Goal: Information Seeking & Learning: Find specific fact

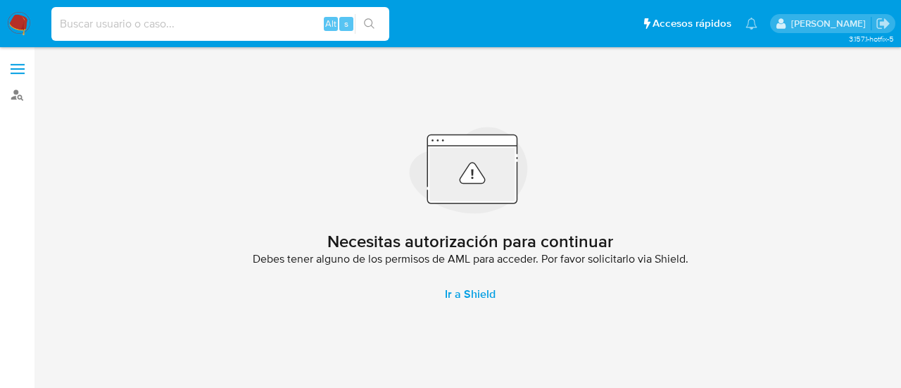
click at [242, 19] on input at bounding box center [220, 24] width 338 height 18
paste input "2576628275"
type input "2576628275"
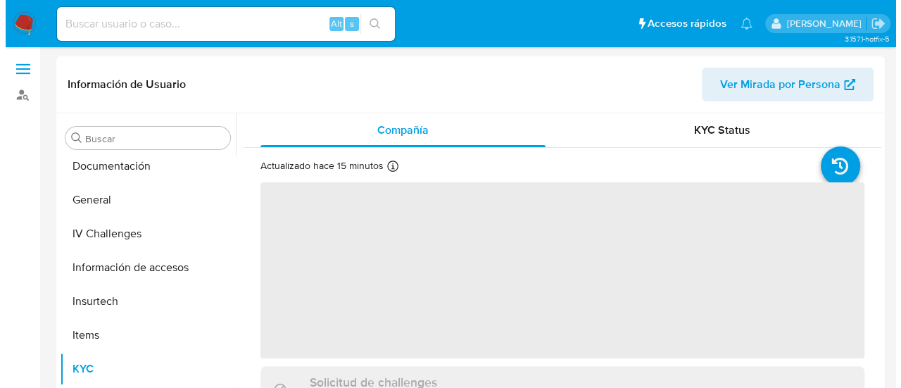
scroll to position [291, 0]
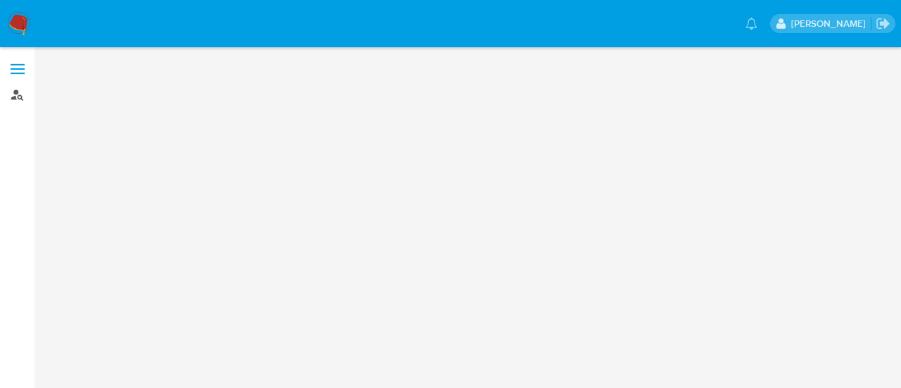
click at [23, 96] on link "Buscador de personas" at bounding box center [84, 95] width 168 height 22
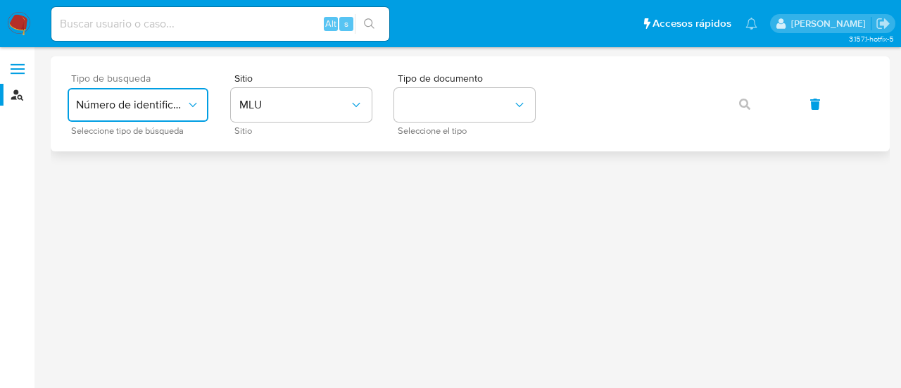
click at [193, 106] on icon "typeSearch" at bounding box center [193, 105] width 8 height 4
click at [128, 191] on div "User ID" at bounding box center [133, 191] width 115 height 34
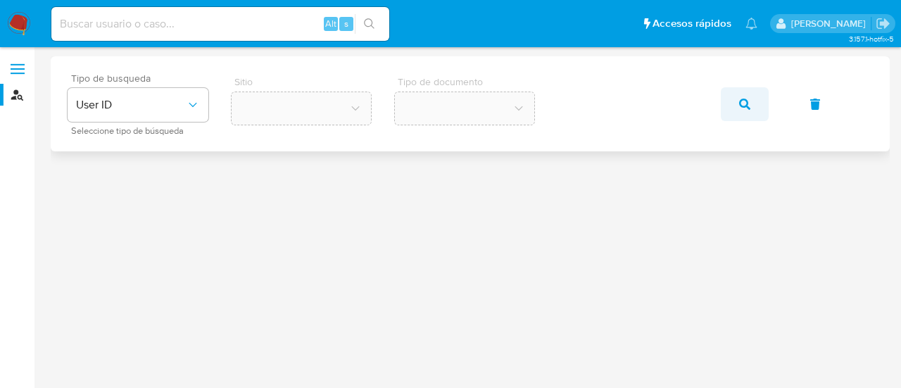
click at [748, 108] on icon "button" at bounding box center [744, 104] width 11 height 11
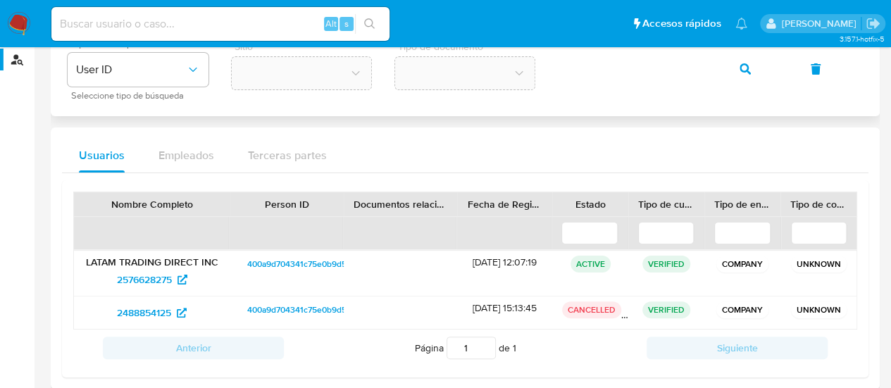
scroll to position [54, 0]
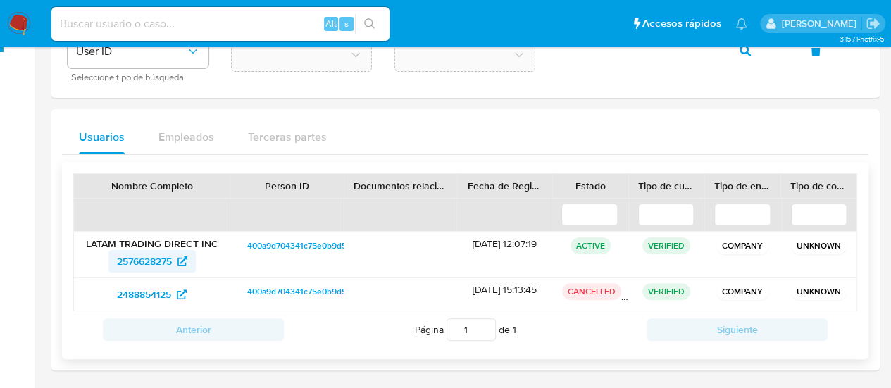
click at [148, 254] on span "2576628275" at bounding box center [144, 261] width 55 height 23
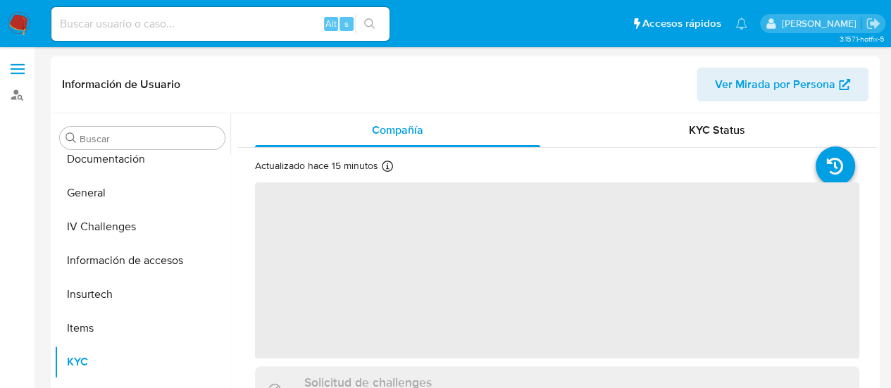
scroll to position [291, 0]
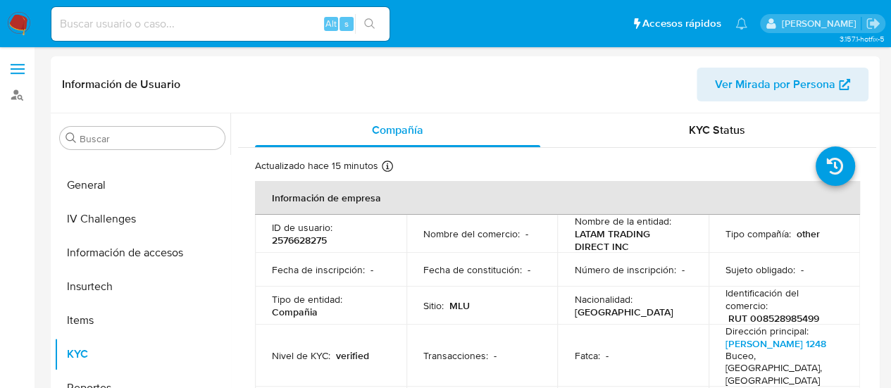
select select "10"
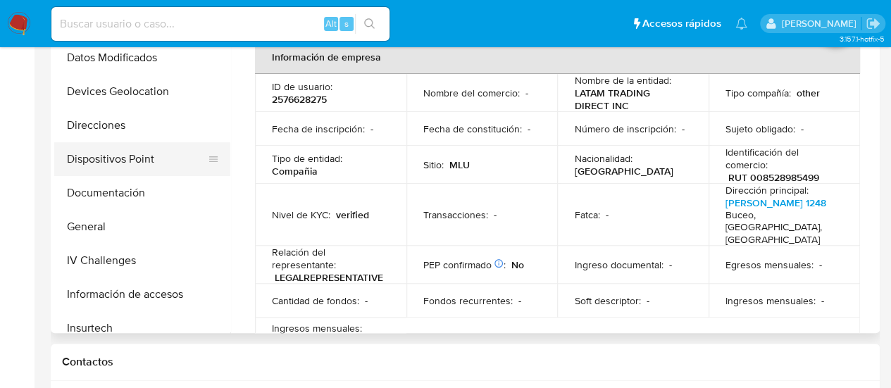
scroll to position [80, 0]
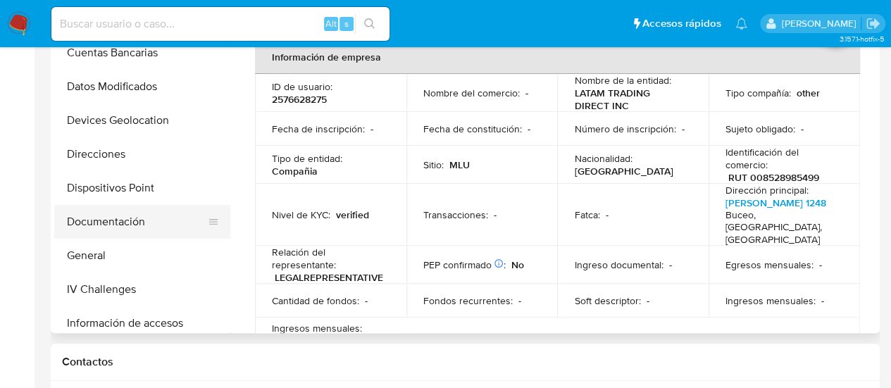
click at [122, 226] on button "Documentación" at bounding box center [136, 222] width 165 height 34
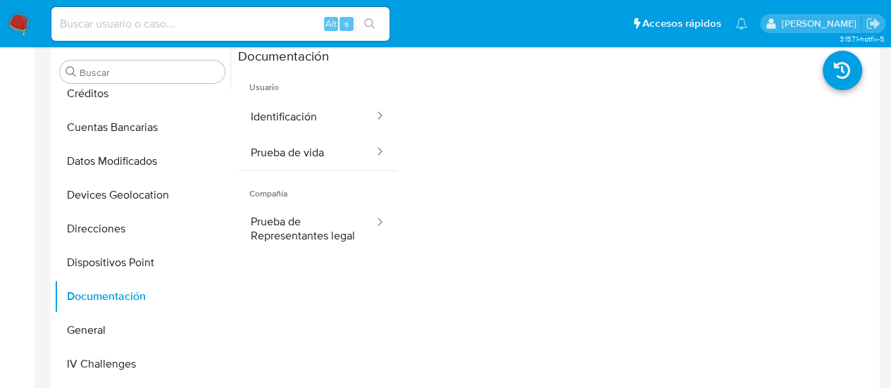
scroll to position [0, 0]
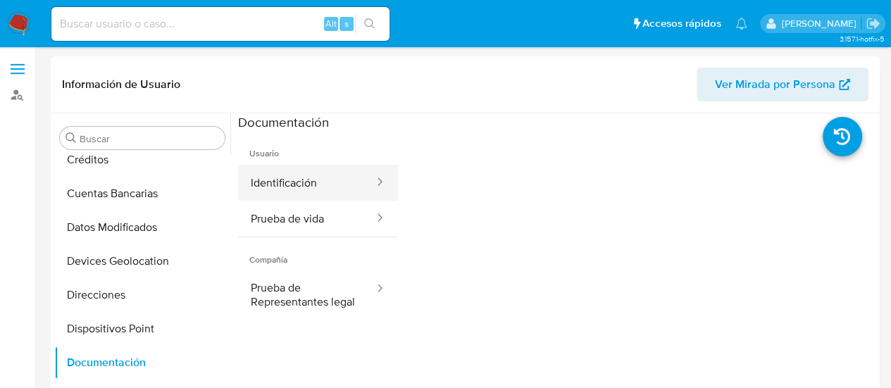
click at [293, 187] on button "Identificación" at bounding box center [306, 183] width 137 height 36
